Goal: Task Accomplishment & Management: Use online tool/utility

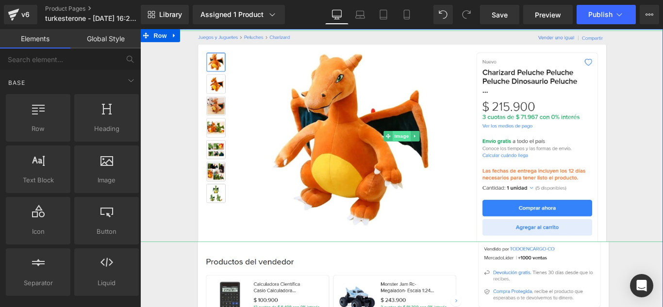
click at [430, 149] on span "Image" at bounding box center [434, 150] width 20 height 12
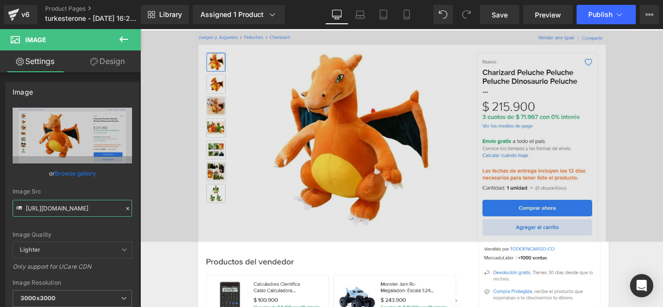
scroll to position [0, 125]
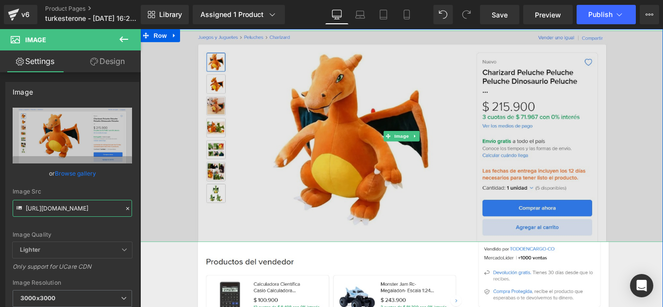
drag, startPoint x: 165, startPoint y: 236, endPoint x: 167, endPoint y: 231, distance: 5.7
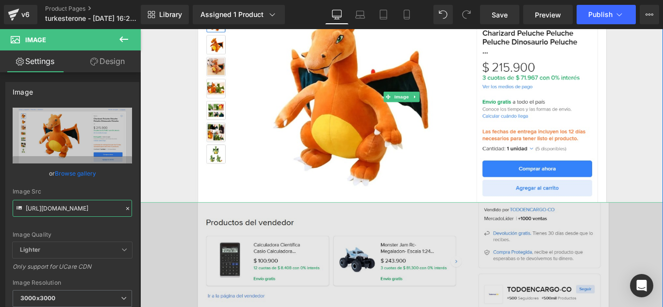
scroll to position [97, 0]
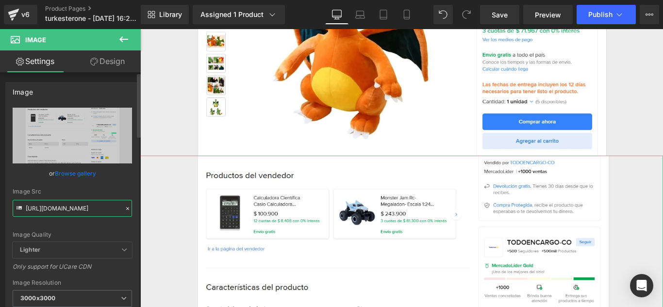
drag, startPoint x: 28, startPoint y: 207, endPoint x: 105, endPoint y: 209, distance: 77.2
click at [105, 209] on input "[URL][DOMAIN_NAME]" at bounding box center [72, 208] width 119 height 17
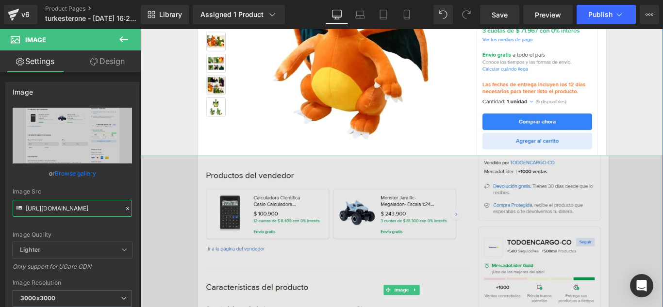
drag, startPoint x: 165, startPoint y: 236, endPoint x: 159, endPoint y: 229, distance: 10.0
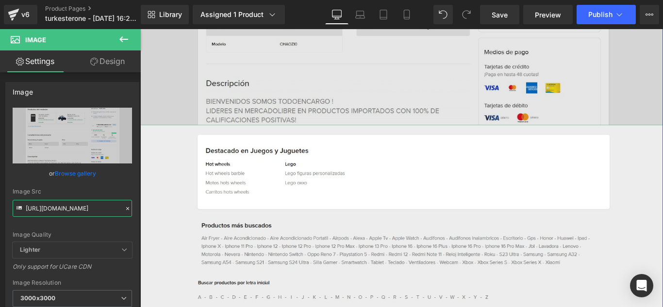
scroll to position [437, 0]
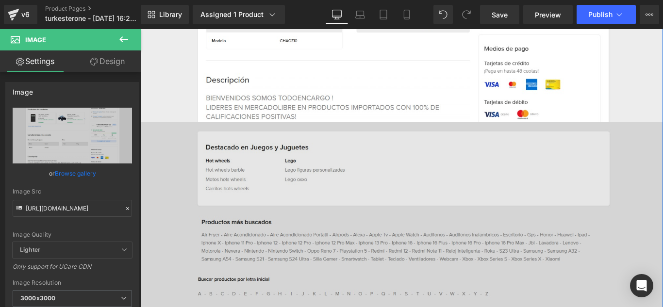
click at [405, 231] on img at bounding box center [433, 280] width 587 height 295
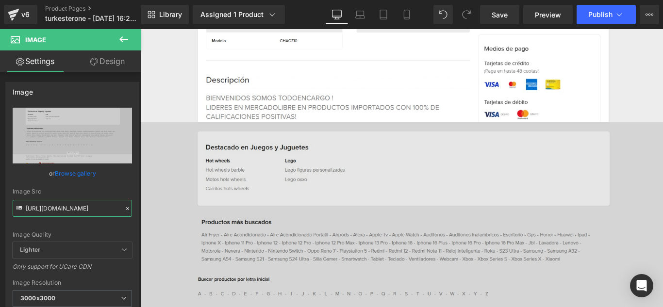
scroll to position [0, 126]
drag, startPoint x: 165, startPoint y: 236, endPoint x: 214, endPoint y: 228, distance: 49.2
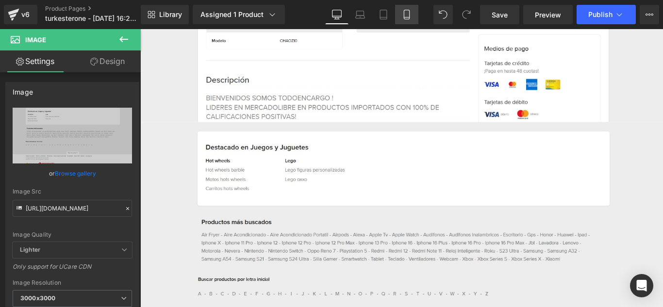
click at [408, 18] on icon at bounding box center [407, 15] width 10 height 10
type input "100"
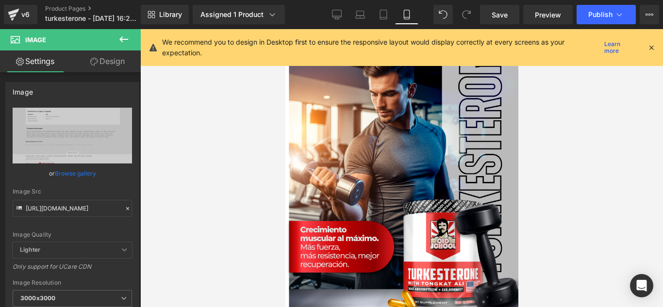
click at [654, 48] on icon at bounding box center [651, 47] width 9 height 9
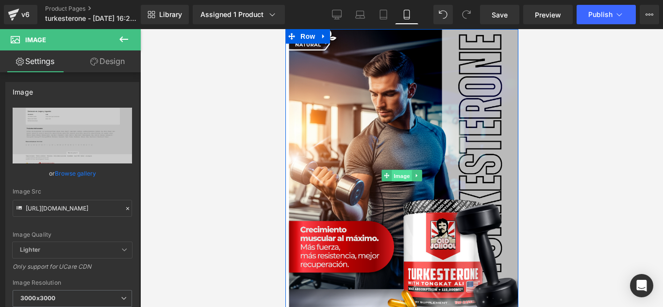
click at [396, 178] on span "Image" at bounding box center [401, 176] width 20 height 12
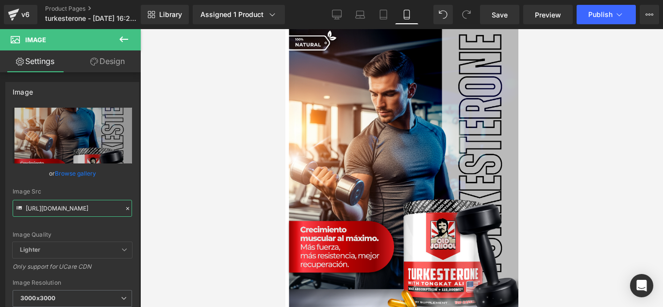
scroll to position [0, 22]
drag, startPoint x: 25, startPoint y: 208, endPoint x: 249, endPoint y: 212, distance: 224.2
click at [249, 212] on div "Image You are previewing how the will restyle your page. You can not edit Eleme…" at bounding box center [331, 162] width 663 height 324
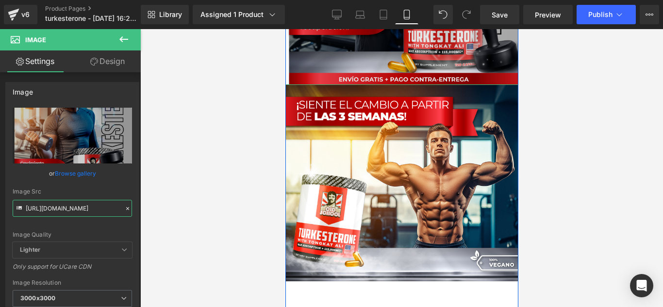
scroll to position [291, 0]
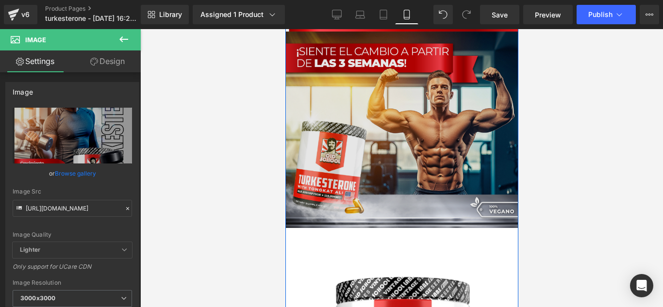
click at [399, 136] on img at bounding box center [401, 130] width 233 height 197
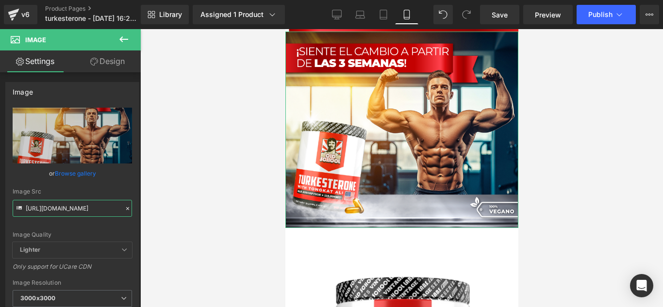
scroll to position [0, 32]
drag, startPoint x: 26, startPoint y: 208, endPoint x: 154, endPoint y: 212, distance: 127.7
click at [154, 212] on div "Image You are previewing how the will restyle your page. You can not edit Eleme…" at bounding box center [331, 162] width 663 height 324
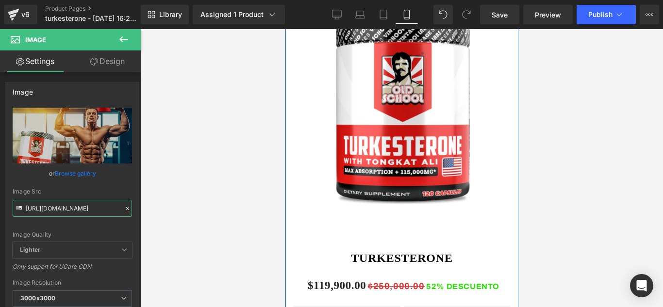
scroll to position [728, 0]
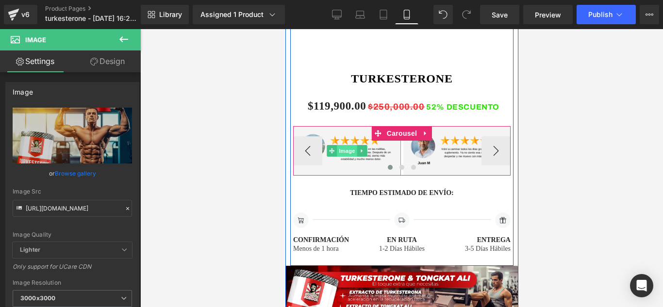
click at [349, 152] on span "Image" at bounding box center [346, 151] width 20 height 12
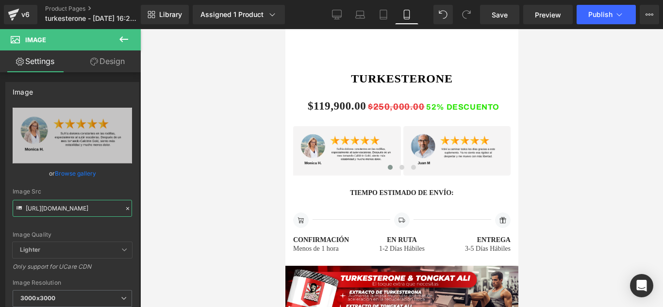
drag, startPoint x: 25, startPoint y: 207, endPoint x: 156, endPoint y: 208, distance: 131.0
click at [156, 208] on div "Image You are previewing how the will restyle your page. You can not edit Eleme…" at bounding box center [331, 162] width 663 height 324
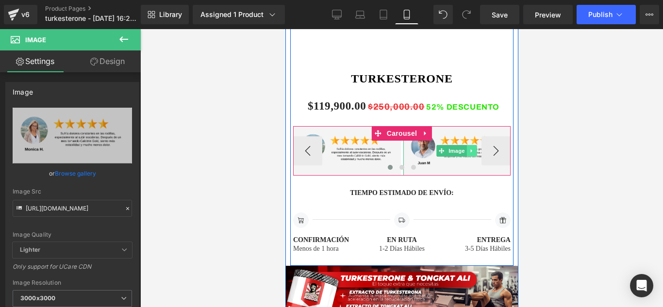
click at [470, 152] on icon at bounding box center [470, 150] width 1 height 3
click at [436, 151] on link "Image" at bounding box center [451, 151] width 30 height 12
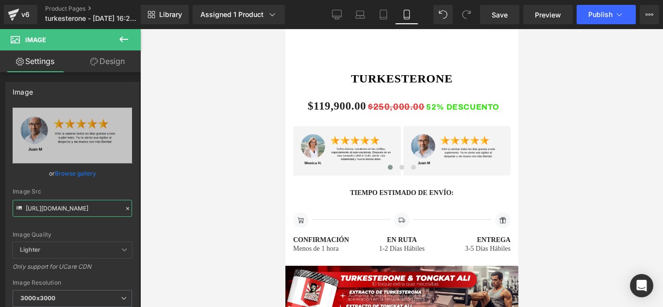
drag, startPoint x: 25, startPoint y: 209, endPoint x: 177, endPoint y: 207, distance: 152.4
click at [177, 207] on div "Image You are previewing how the will restyle your page. You can not edit Eleme…" at bounding box center [331, 162] width 663 height 324
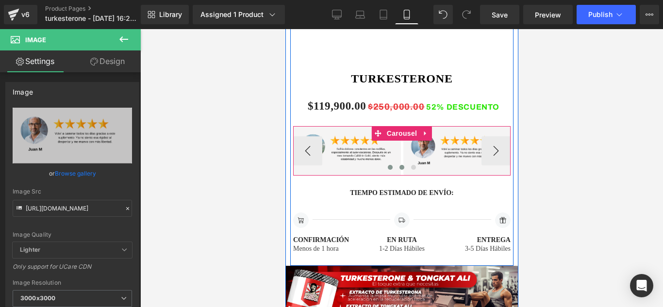
click at [399, 169] on span at bounding box center [401, 167] width 5 height 5
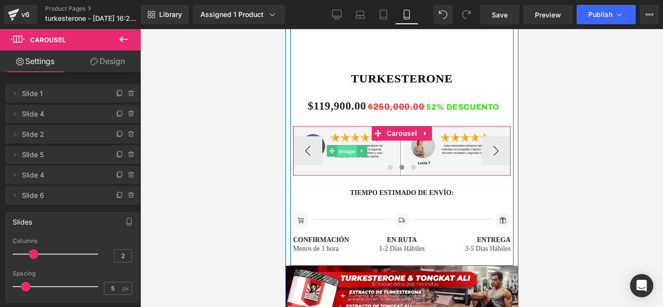
click at [346, 155] on span "Image" at bounding box center [346, 152] width 20 height 12
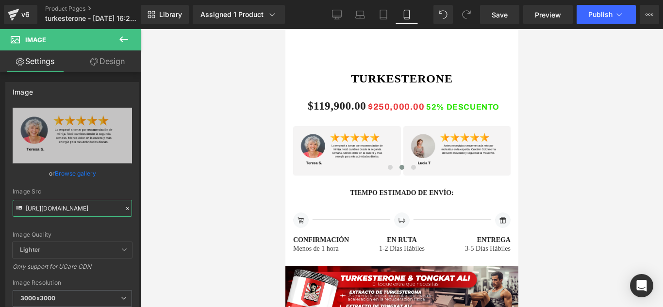
scroll to position [0, 1]
drag, startPoint x: 25, startPoint y: 209, endPoint x: 191, endPoint y: 211, distance: 165.5
click at [191, 211] on div "Image You are previewing how the will restyle your page. You can not edit Eleme…" at bounding box center [331, 162] width 663 height 324
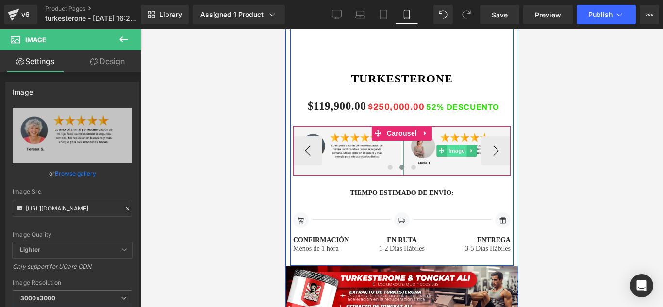
click at [461, 149] on span "Image" at bounding box center [456, 151] width 20 height 12
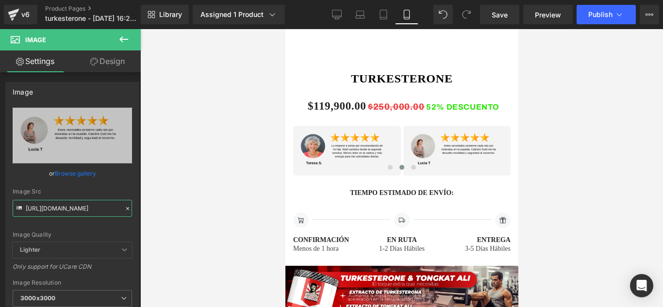
drag, startPoint x: 25, startPoint y: 208, endPoint x: 152, endPoint y: 207, distance: 127.1
click at [152, 207] on div "Image You are previewing how the will restyle your page. You can not edit Eleme…" at bounding box center [331, 162] width 663 height 324
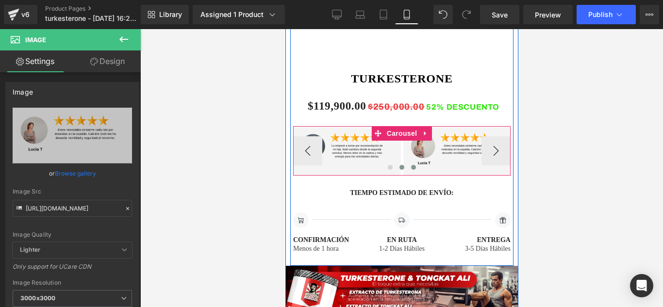
click at [411, 167] on span at bounding box center [413, 167] width 5 height 5
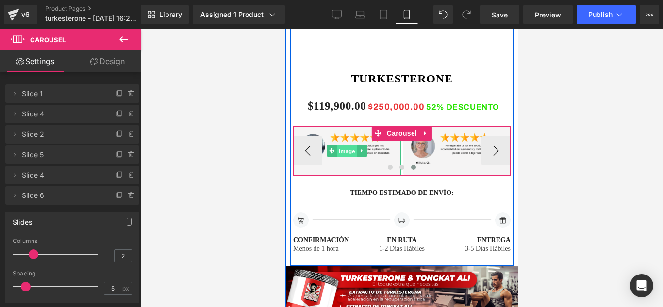
click at [344, 150] on span "Image" at bounding box center [346, 152] width 20 height 12
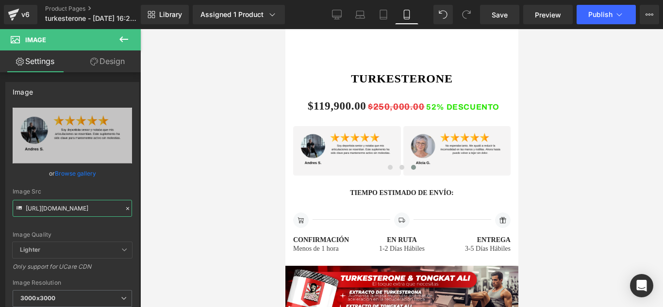
drag, startPoint x: 26, startPoint y: 207, endPoint x: 151, endPoint y: 209, distance: 125.2
click at [151, 209] on div "Image You are previewing how the will restyle your page. You can not edit Eleme…" at bounding box center [331, 162] width 663 height 324
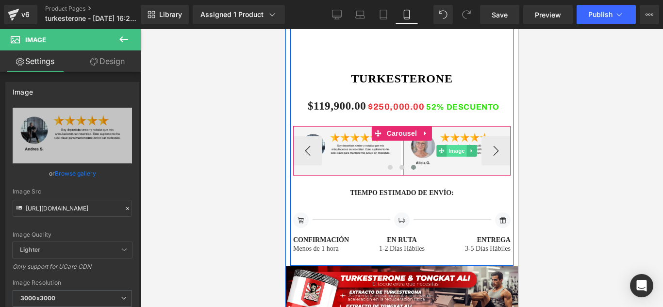
click at [453, 150] on span "Image" at bounding box center [456, 151] width 20 height 12
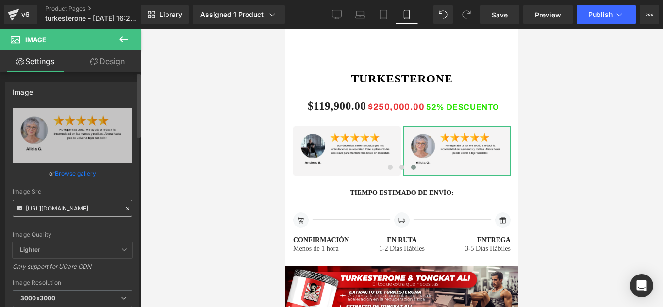
drag, startPoint x: 24, startPoint y: 207, endPoint x: 36, endPoint y: 209, distance: 12.4
click at [36, 209] on div "Image Src [URL][DOMAIN_NAME]" at bounding box center [72, 202] width 119 height 29
drag, startPoint x: 25, startPoint y: 207, endPoint x: 151, endPoint y: 206, distance: 126.2
click at [151, 206] on div "Image You are previewing how the will restyle your page. You can not edit Eleme…" at bounding box center [331, 162] width 663 height 324
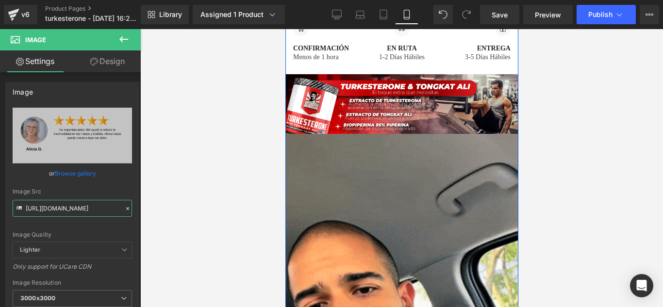
scroll to position [922, 0]
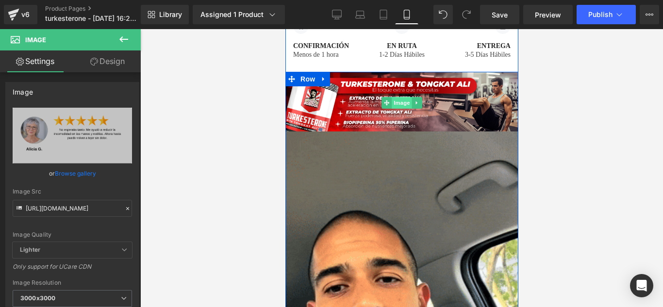
click at [396, 101] on span "Image" at bounding box center [401, 103] width 20 height 12
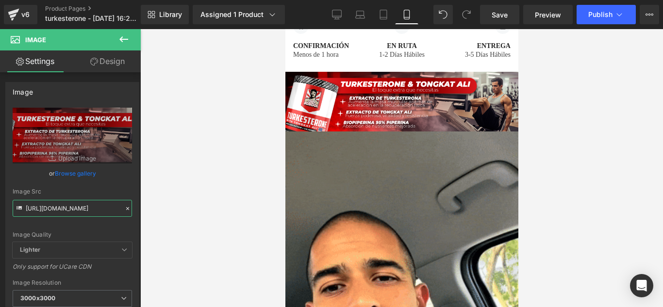
scroll to position [0, 22]
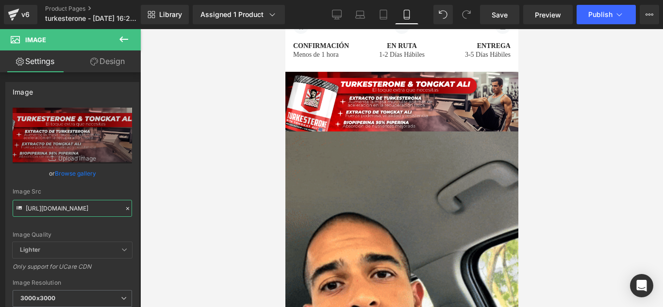
drag, startPoint x: 26, startPoint y: 209, endPoint x: 183, endPoint y: 213, distance: 156.8
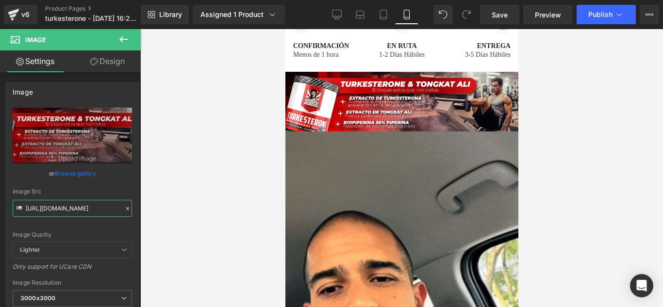
click at [183, 213] on div "Image You are previewing how the will restyle your page. You can not edit Eleme…" at bounding box center [331, 162] width 663 height 324
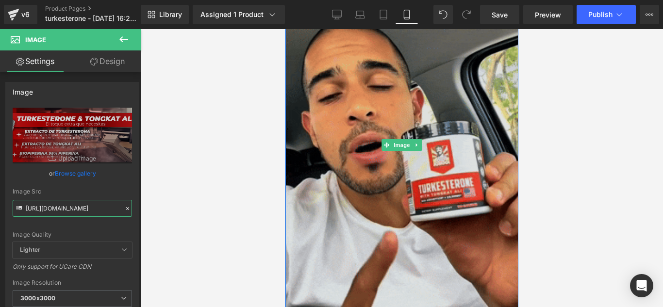
scroll to position [1116, 0]
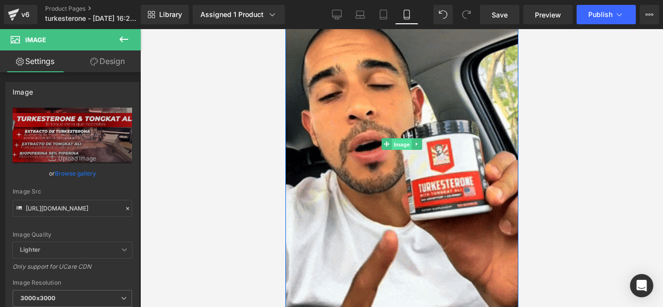
click at [399, 143] on span "Image" at bounding box center [401, 145] width 20 height 12
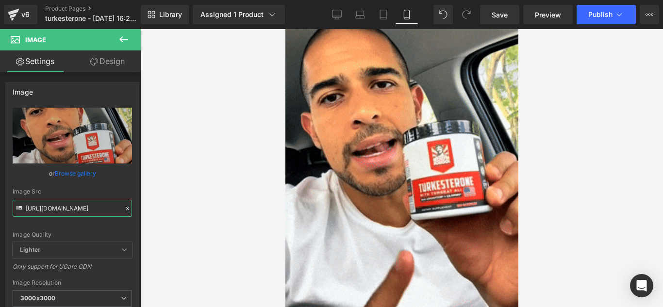
scroll to position [0, 490]
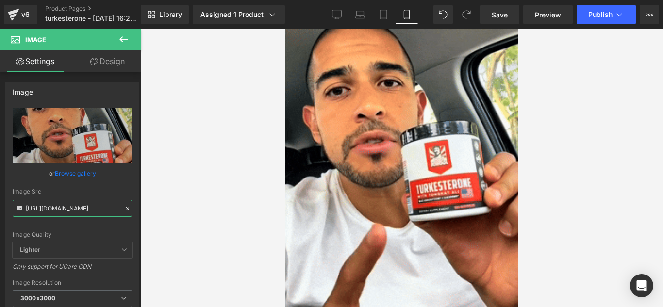
drag, startPoint x: 25, startPoint y: 206, endPoint x: 196, endPoint y: 211, distance: 171.4
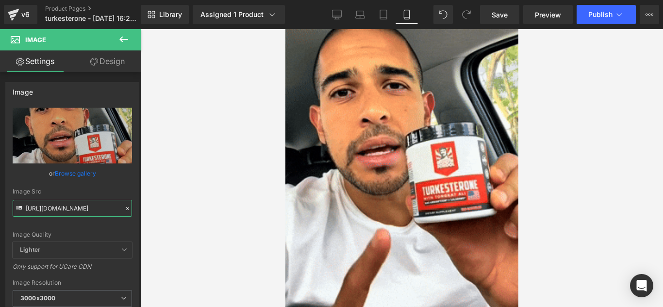
click at [196, 211] on div "Image You are previewing how the will restyle your page. You can not edit Eleme…" at bounding box center [331, 162] width 663 height 324
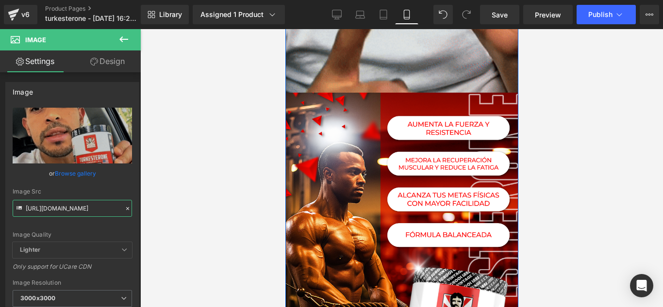
scroll to position [1504, 0]
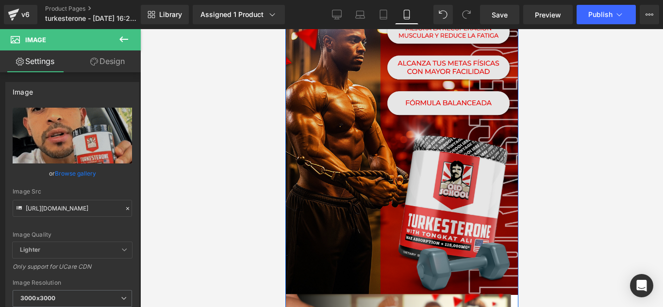
click at [385, 148] on img at bounding box center [401, 128] width 233 height 334
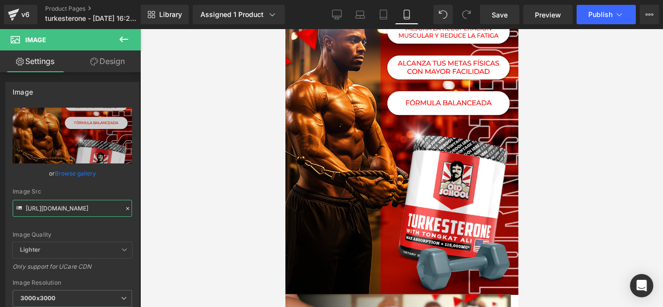
scroll to position [0, 27]
drag, startPoint x: 27, startPoint y: 207, endPoint x: 159, endPoint y: 207, distance: 131.5
click at [159, 207] on div "Image You are previewing how the will restyle your page. You can not edit Eleme…" at bounding box center [331, 162] width 663 height 324
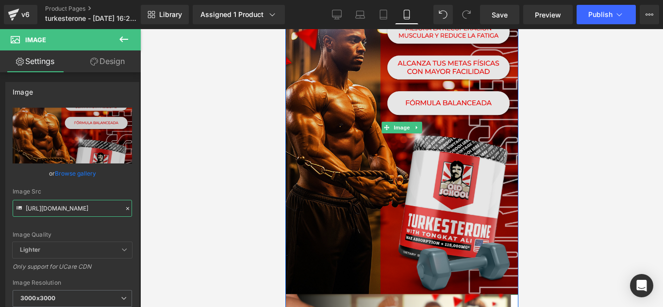
scroll to position [1650, 0]
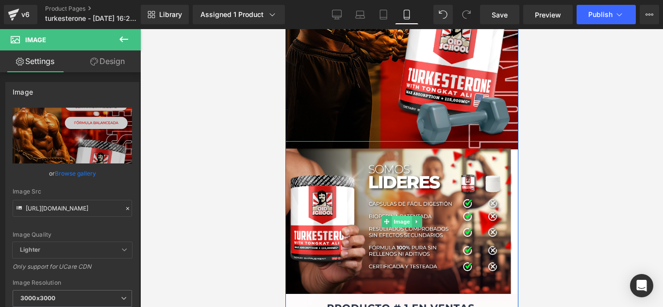
click at [395, 227] on span "Image" at bounding box center [401, 222] width 20 height 12
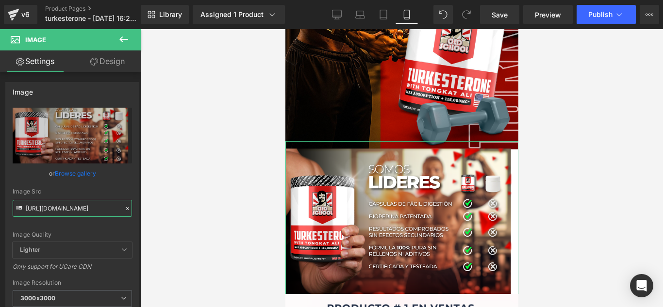
scroll to position [0, 25]
drag, startPoint x: 26, startPoint y: 207, endPoint x: 193, endPoint y: 210, distance: 167.4
click at [193, 210] on div "Image You are previewing how the will restyle your page. You can not edit Eleme…" at bounding box center [331, 162] width 663 height 324
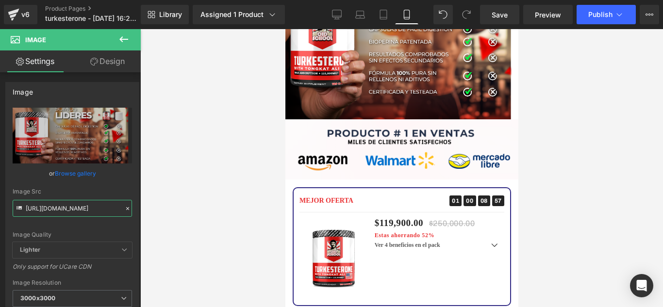
scroll to position [1844, 0]
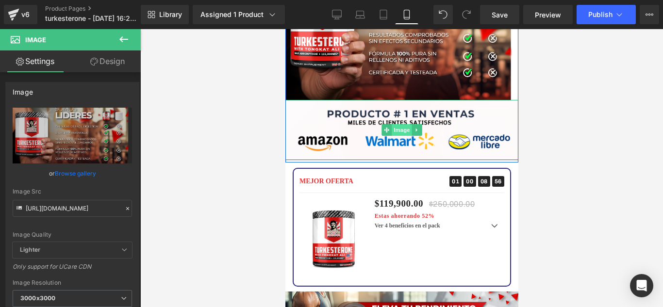
click at [395, 129] on span "Image" at bounding box center [401, 130] width 20 height 12
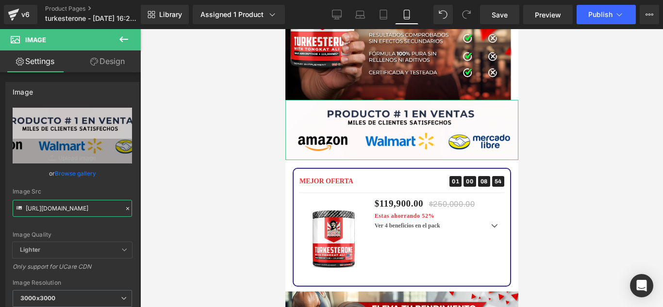
scroll to position [0, 31]
drag, startPoint x: 25, startPoint y: 209, endPoint x: 169, endPoint y: 207, distance: 144.1
click at [169, 207] on div "Image You are previewing how the will restyle your page. You can not edit Eleme…" at bounding box center [331, 162] width 663 height 324
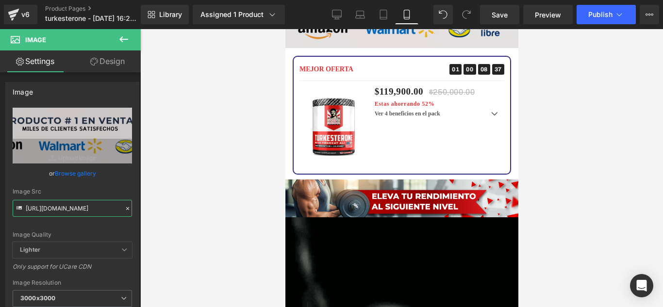
scroll to position [2038, 0]
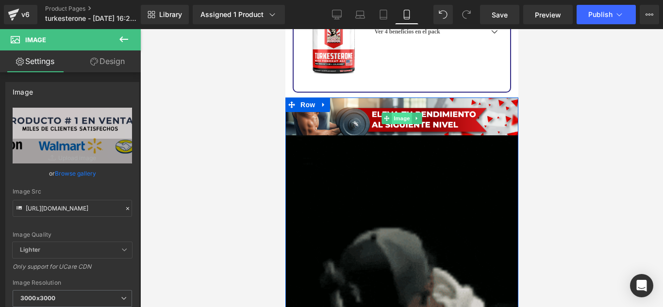
click at [395, 118] on span "Image" at bounding box center [401, 119] width 20 height 12
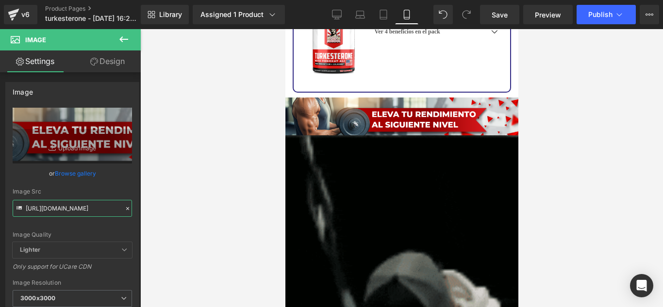
scroll to position [0, 25]
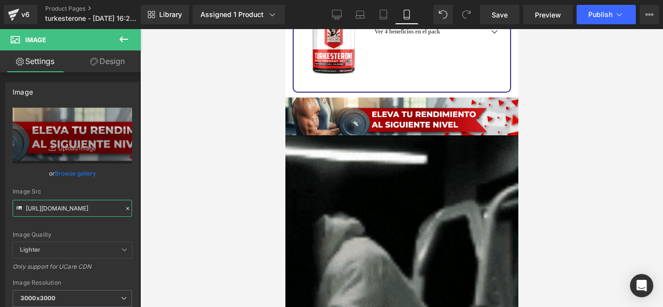
drag, startPoint x: 25, startPoint y: 209, endPoint x: 159, endPoint y: 208, distance: 133.9
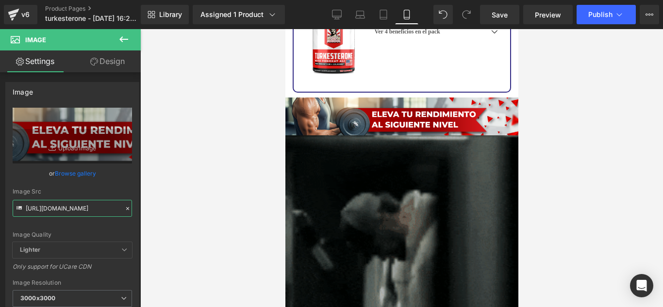
click at [159, 208] on div "Image You are previewing how the will restyle your page. You can not edit Eleme…" at bounding box center [331, 162] width 663 height 324
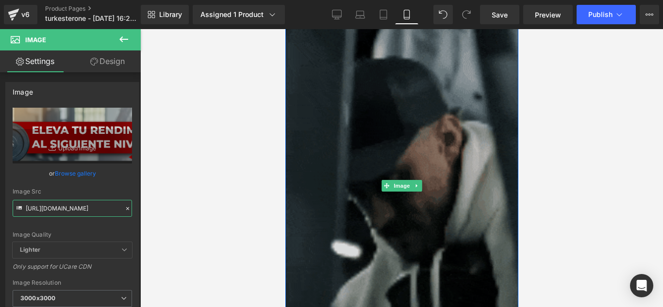
scroll to position [2232, 0]
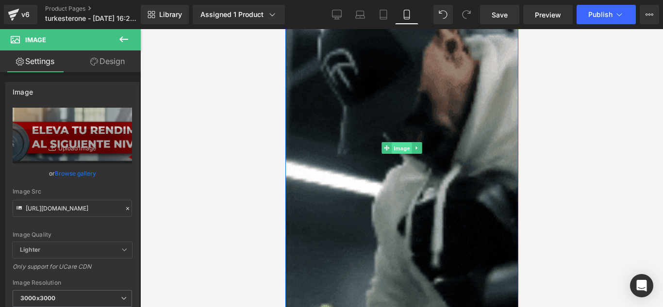
click at [395, 146] on span "Image" at bounding box center [401, 149] width 20 height 12
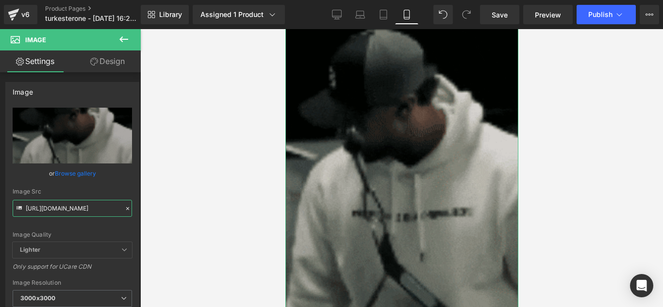
scroll to position [0, 494]
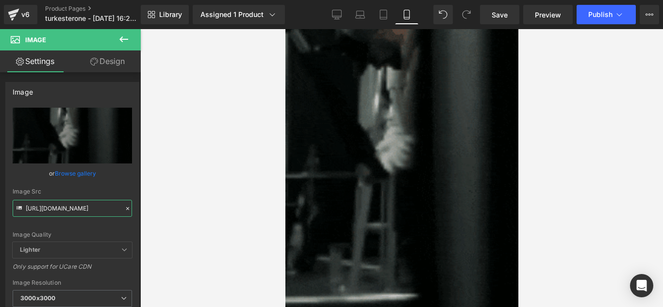
drag, startPoint x: 26, startPoint y: 208, endPoint x: 150, endPoint y: 211, distance: 124.3
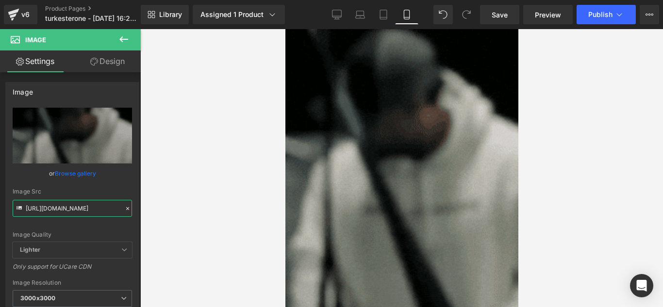
click at [150, 211] on div "Image You are previewing how the will restyle your page. You can not edit Eleme…" at bounding box center [331, 162] width 663 height 324
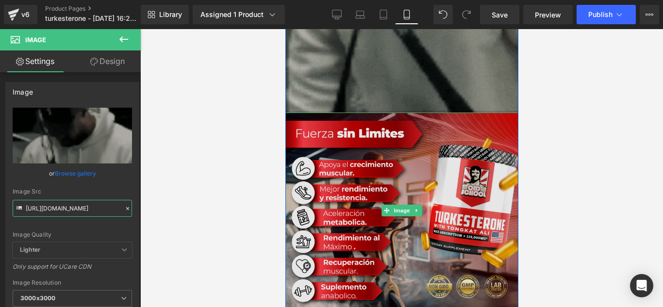
scroll to position [2572, 0]
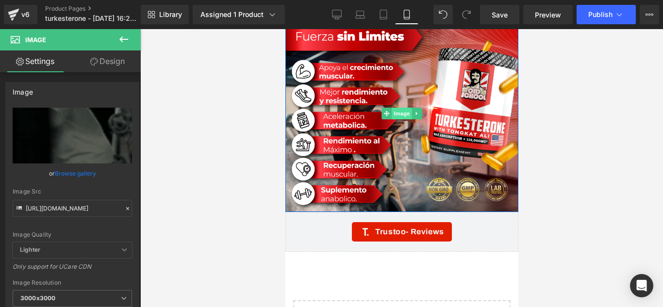
click at [394, 112] on span "Image" at bounding box center [401, 114] width 20 height 12
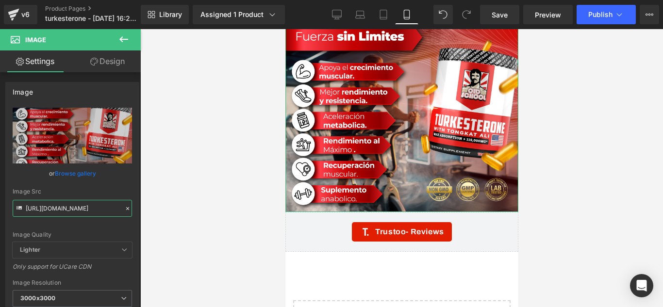
scroll to position [0, 24]
drag, startPoint x: 25, startPoint y: 208, endPoint x: 172, endPoint y: 208, distance: 147.5
click at [172, 208] on div "Image You are previewing how the will restyle your page. You can not edit Eleme…" at bounding box center [331, 162] width 663 height 324
drag, startPoint x: 52, startPoint y: 7, endPoint x: 75, endPoint y: 30, distance: 31.9
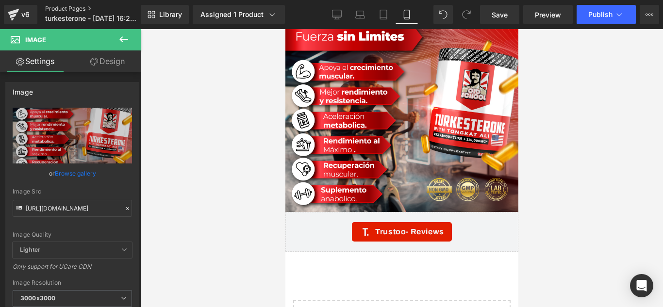
click at [52, 7] on link "Product Pages" at bounding box center [101, 9] width 112 height 8
